Goal: Task Accomplishment & Management: Manage account settings

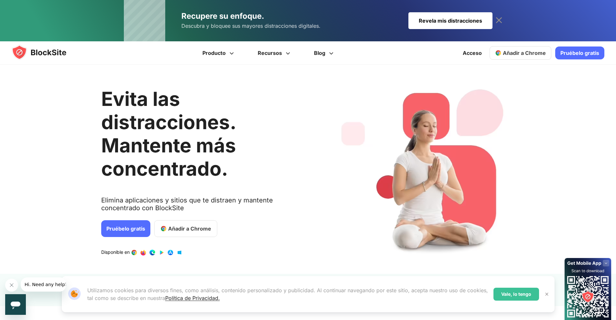
click at [537, 59] on link "Añadir a Chrome" at bounding box center [521, 53] width 62 height 14
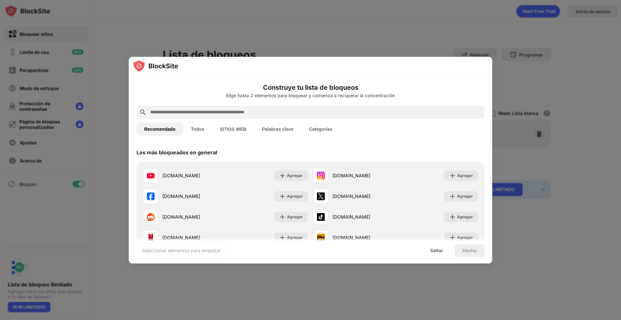
click at [325, 129] on font "Categorías" at bounding box center [320, 129] width 23 height 5
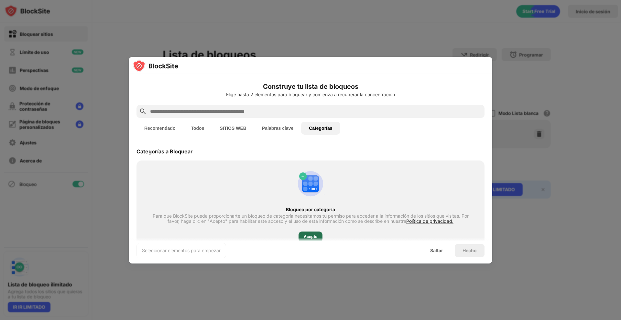
click at [315, 235] on div "Acepto" at bounding box center [310, 237] width 24 height 10
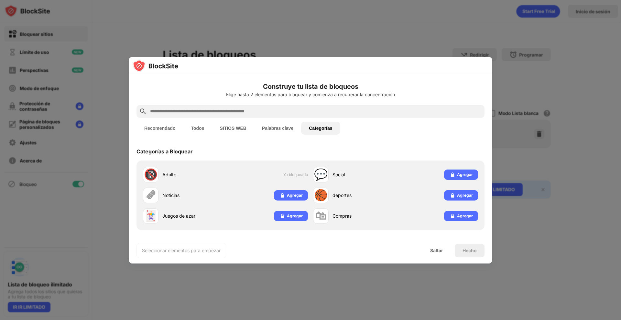
click at [274, 131] on button "Palabras clave" at bounding box center [277, 128] width 47 height 13
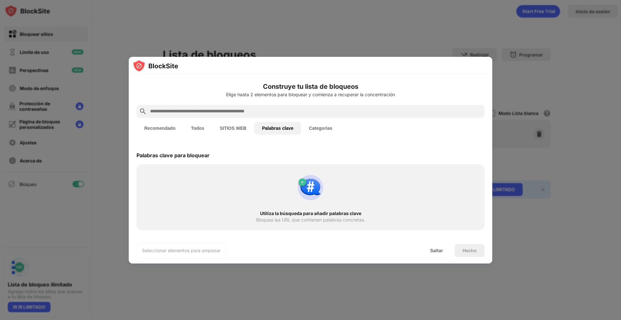
drag, startPoint x: 259, startPoint y: 117, endPoint x: 255, endPoint y: 115, distance: 3.9
click at [255, 115] on div at bounding box center [310, 111] width 348 height 13
click at [254, 114] on input "text" at bounding box center [315, 112] width 332 height 8
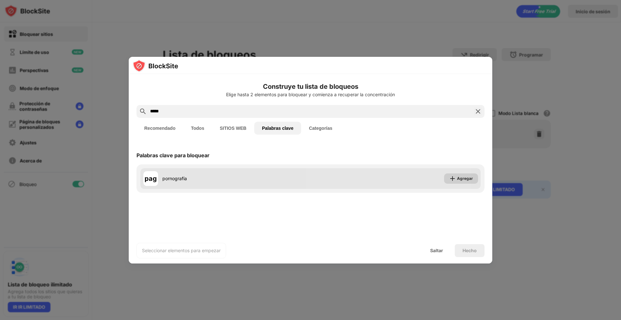
click at [450, 182] on img at bounding box center [452, 179] width 6 height 6
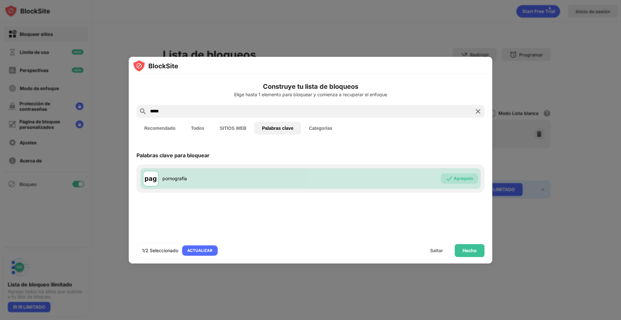
click at [197, 126] on font "Todos" at bounding box center [197, 128] width 13 height 5
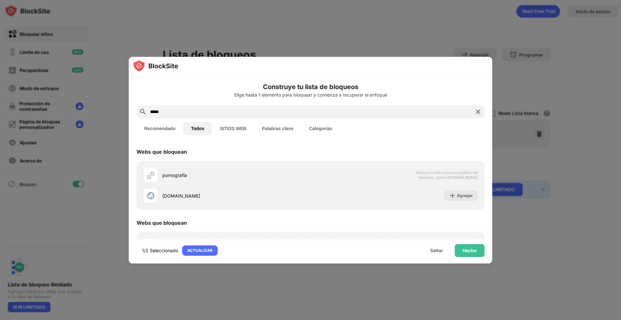
click at [279, 127] on font "Palabras clave" at bounding box center [277, 128] width 31 height 5
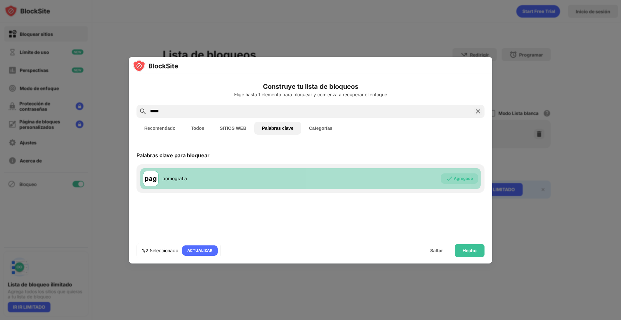
click at [455, 182] on div "Agregado" at bounding box center [459, 179] width 37 height 10
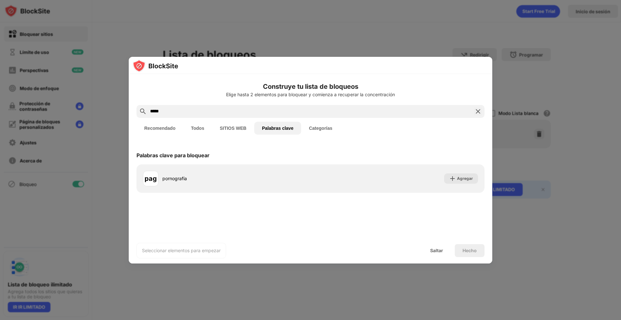
click at [191, 113] on input "*****" at bounding box center [310, 112] width 322 height 8
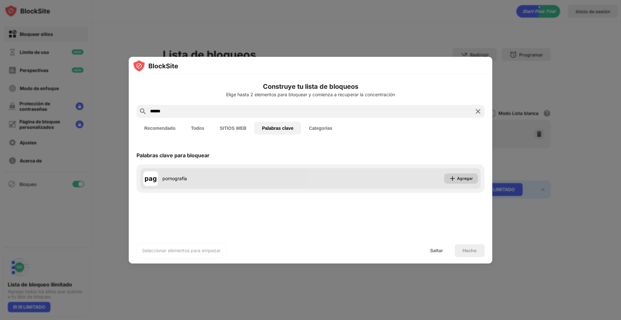
type input "*****"
click at [461, 182] on div "Agregar" at bounding box center [461, 179] width 34 height 10
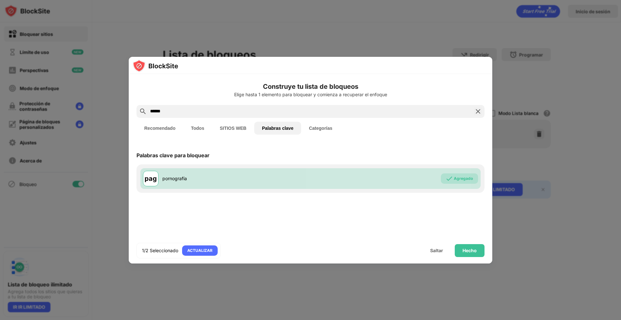
click at [480, 258] on div "1/2 Seleccionado ACTUALIZAR Saltar Hecho" at bounding box center [310, 251] width 363 height 26
click at [472, 252] on font "Hecho" at bounding box center [469, 250] width 14 height 5
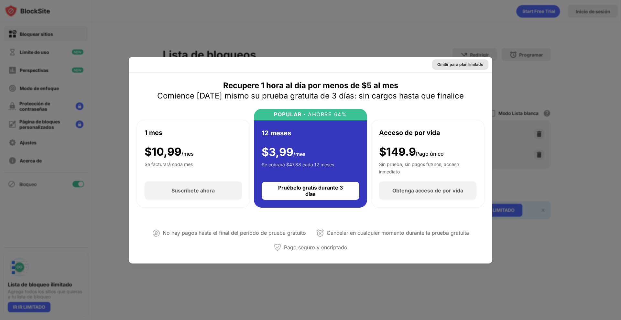
click at [457, 63] on font "Omitir para plan limitado" at bounding box center [460, 64] width 46 height 5
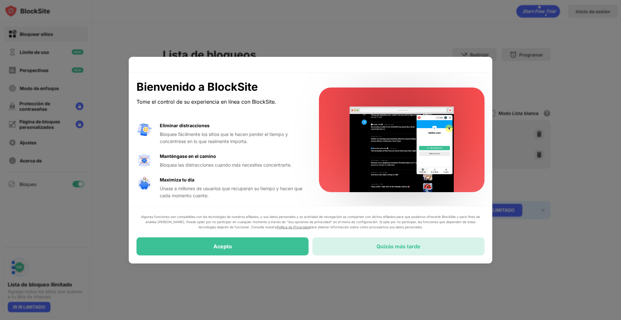
click at [427, 247] on div "Quizás más tarde" at bounding box center [398, 247] width 172 height 18
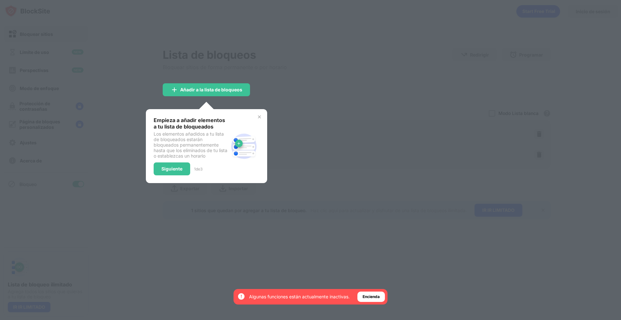
click at [257, 119] on img at bounding box center [259, 116] width 5 height 5
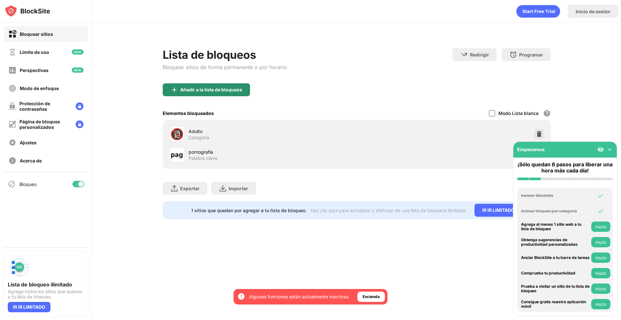
click at [233, 92] on font "Añadir a la lista de bloqueos" at bounding box center [211, 89] width 62 height 5
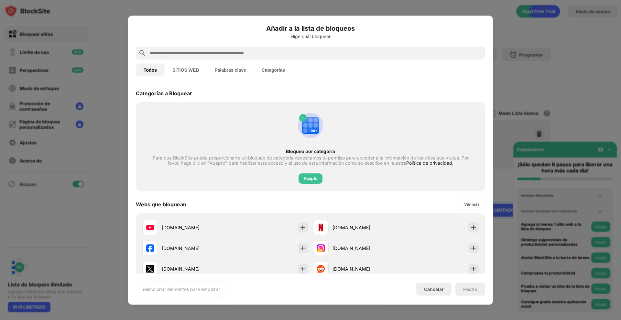
click at [235, 71] on font "Palabras clave" at bounding box center [229, 69] width 31 height 5
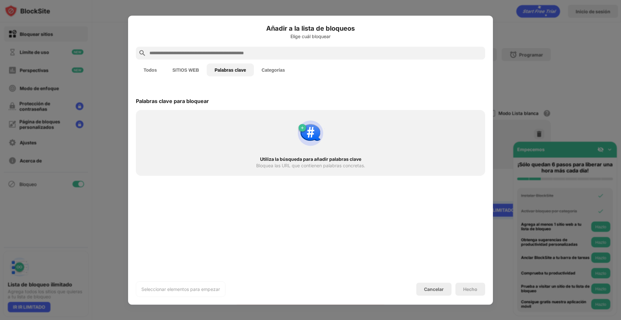
click at [239, 53] on input "text" at bounding box center [316, 53] width 334 height 8
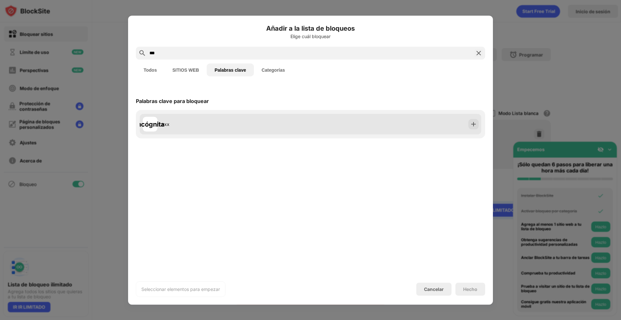
type input "***"
click at [403, 126] on div "incógnita xxx" at bounding box center [310, 124] width 341 height 21
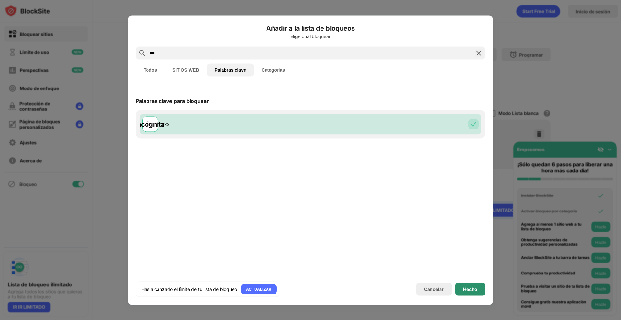
click at [469, 288] on font "Hecho" at bounding box center [470, 289] width 14 height 5
